Goal: Transaction & Acquisition: Purchase product/service

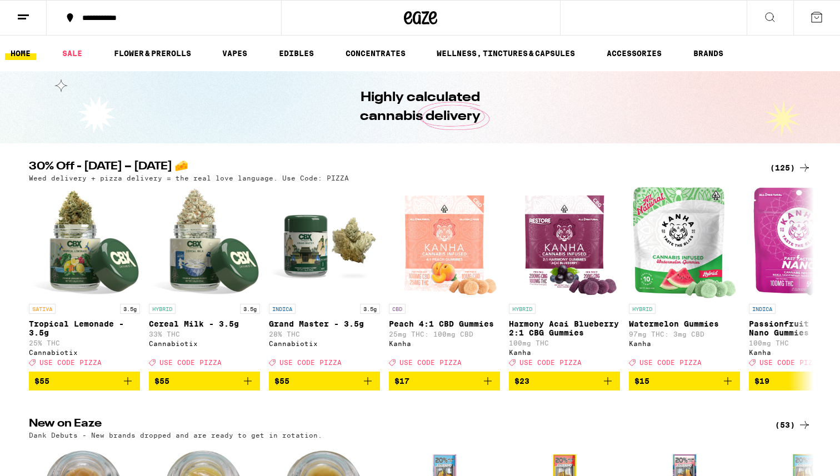
click at [605, 18] on icon at bounding box center [816, 17] width 13 height 13
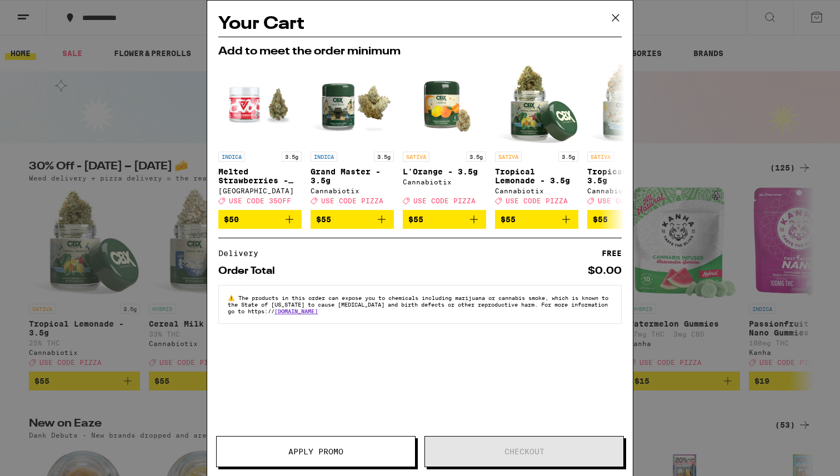
click at [605, 15] on icon at bounding box center [615, 17] width 17 height 17
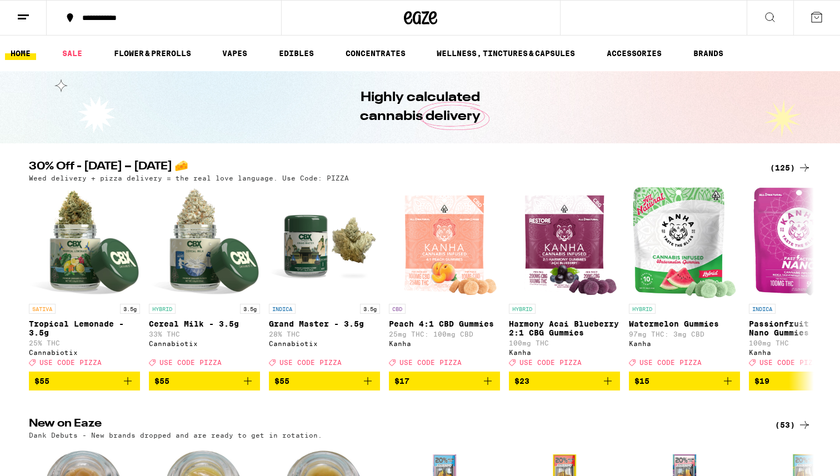
click at [25, 13] on icon at bounding box center [23, 17] width 13 height 13
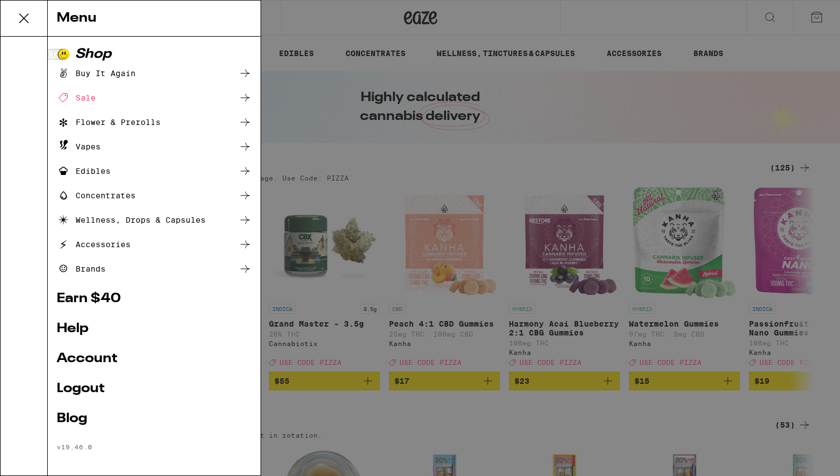
click at [84, 285] on link "Account" at bounding box center [154, 358] width 195 height 13
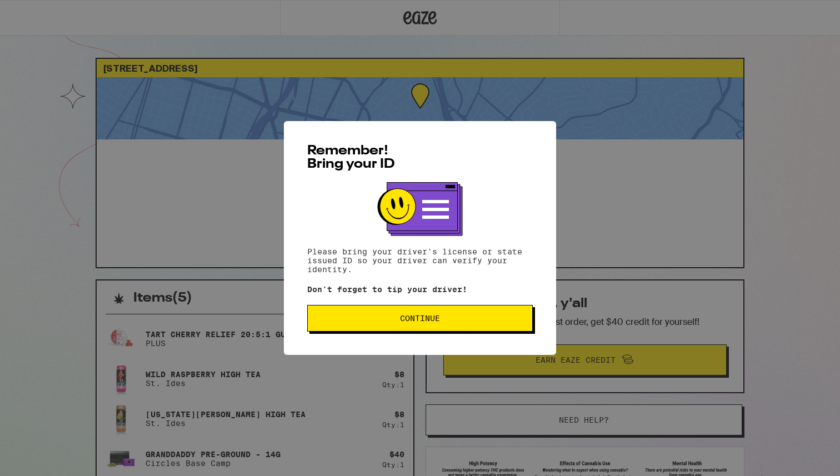
click at [370, 285] on span "Continue" at bounding box center [420, 318] width 207 height 8
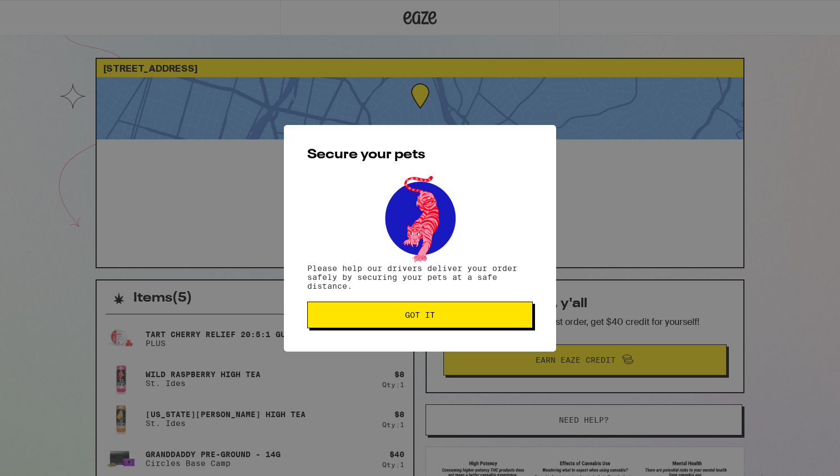
click at [370, 285] on button "Got it" at bounding box center [419, 315] width 225 height 27
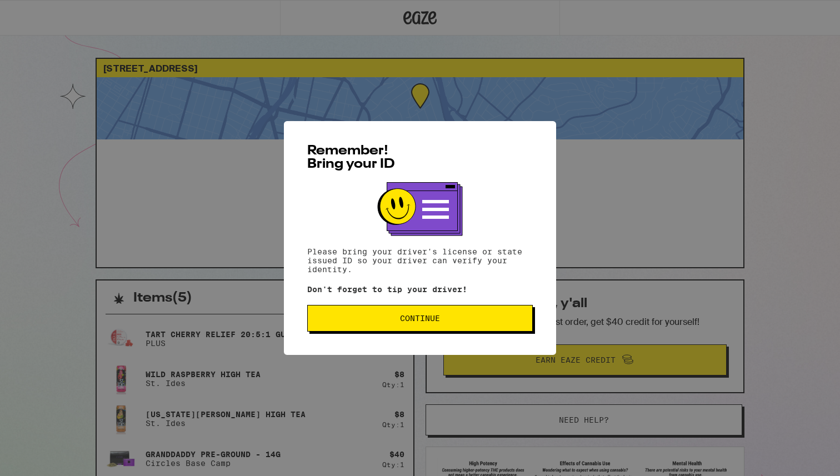
click at [344, 321] on span "Continue" at bounding box center [420, 318] width 207 height 8
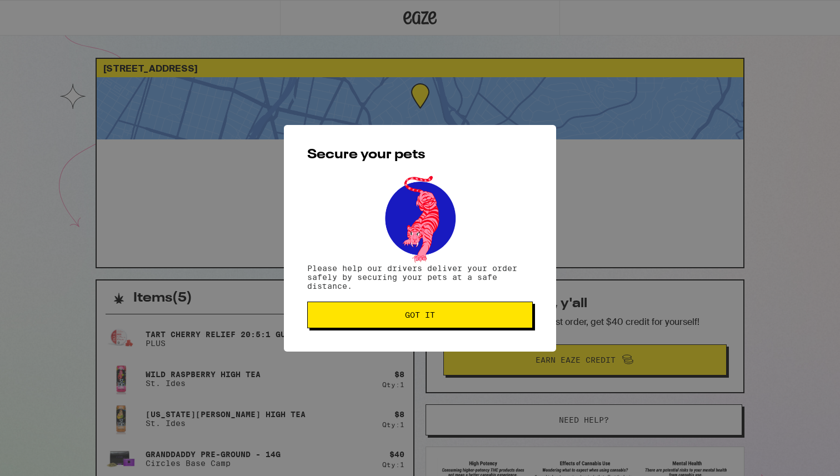
click at [344, 321] on button "Got it" at bounding box center [419, 315] width 225 height 27
